Goal: Check status: Check status

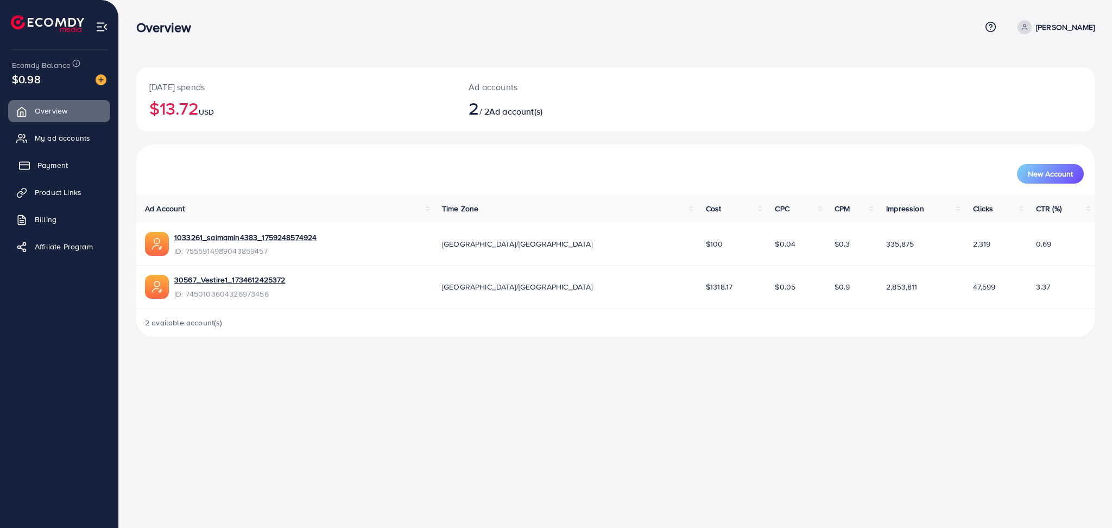
click at [72, 165] on link "Payment" at bounding box center [59, 165] width 102 height 22
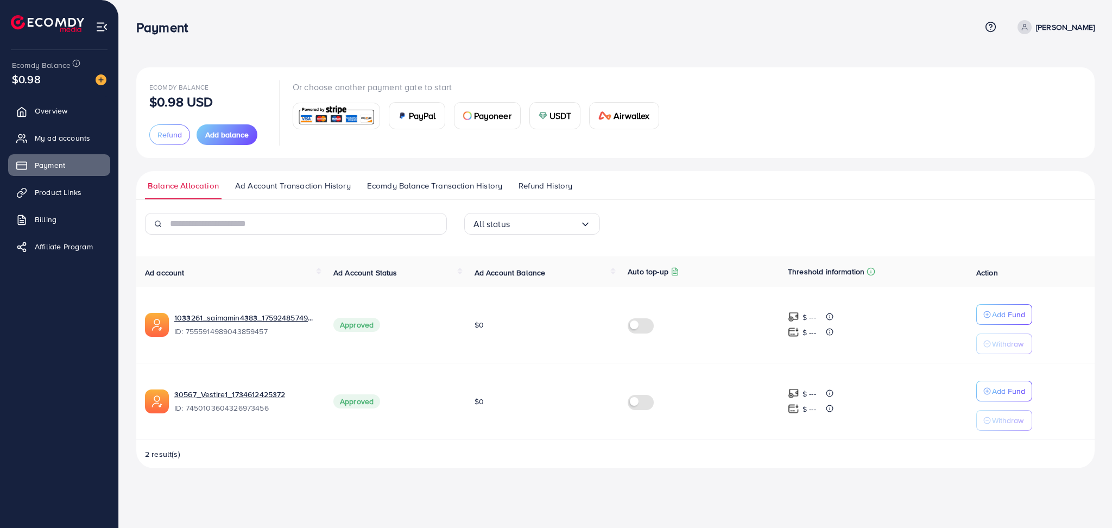
click at [313, 184] on span "Ad Account Transaction History" at bounding box center [293, 186] width 116 height 12
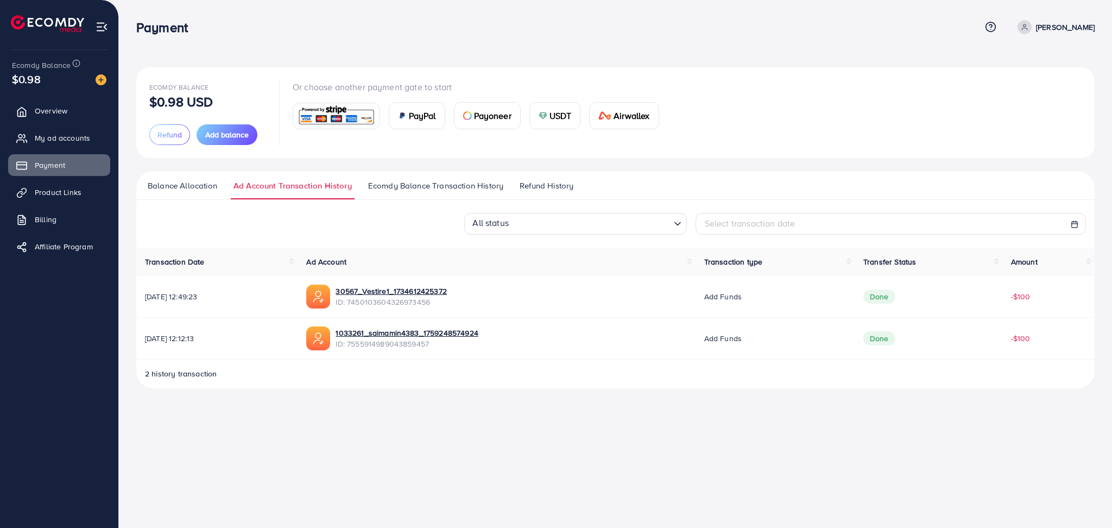
click at [412, 191] on span "Ecomdy Balance Transaction History" at bounding box center [435, 186] width 135 height 12
